Goal: Navigation & Orientation: Find specific page/section

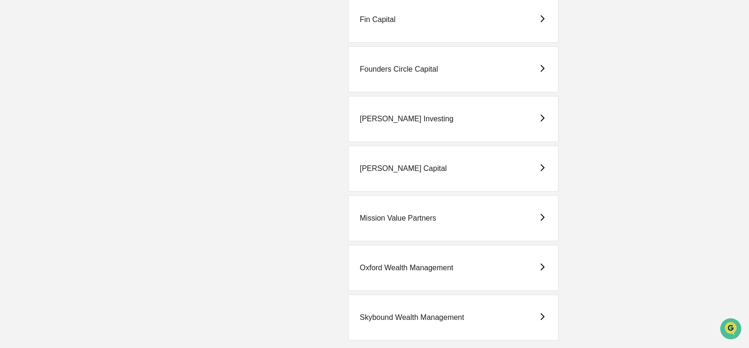
scroll to position [377, 0]
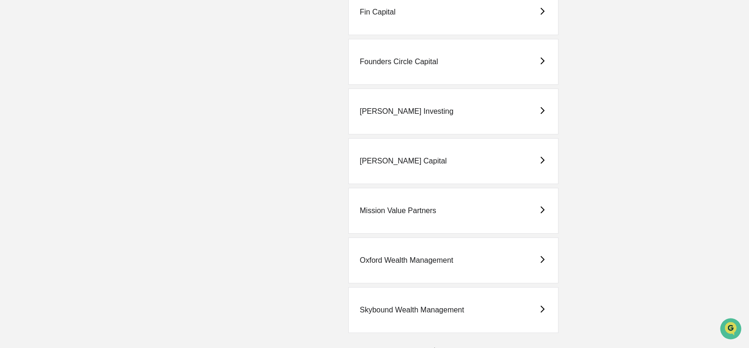
click at [473, 270] on div "Oxford Wealth Management" at bounding box center [453, 260] width 210 height 46
